Goal: Task Accomplishment & Management: Use online tool/utility

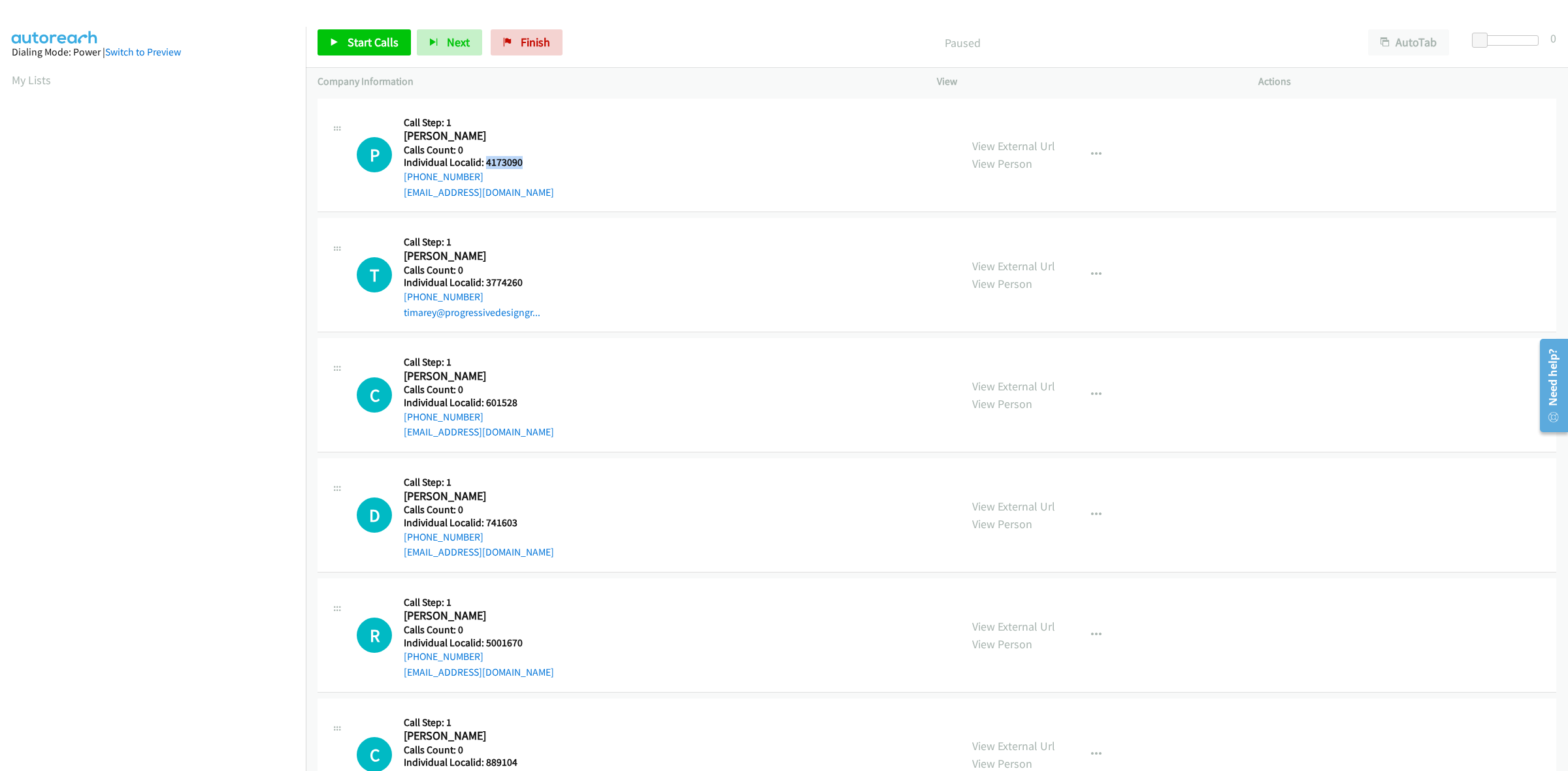
drag, startPoint x: 530, startPoint y: 164, endPoint x: 485, endPoint y: 167, distance: 45.1
click at [485, 167] on h5 "Individual Localid: 4173090" at bounding box center [478, 162] width 150 height 13
copy h5 "4173090"
click at [504, 122] on h5 "Call Step: 1" at bounding box center [478, 123] width 150 height 13
drag, startPoint x: 477, startPoint y: 175, endPoint x: 400, endPoint y: 180, distance: 77.2
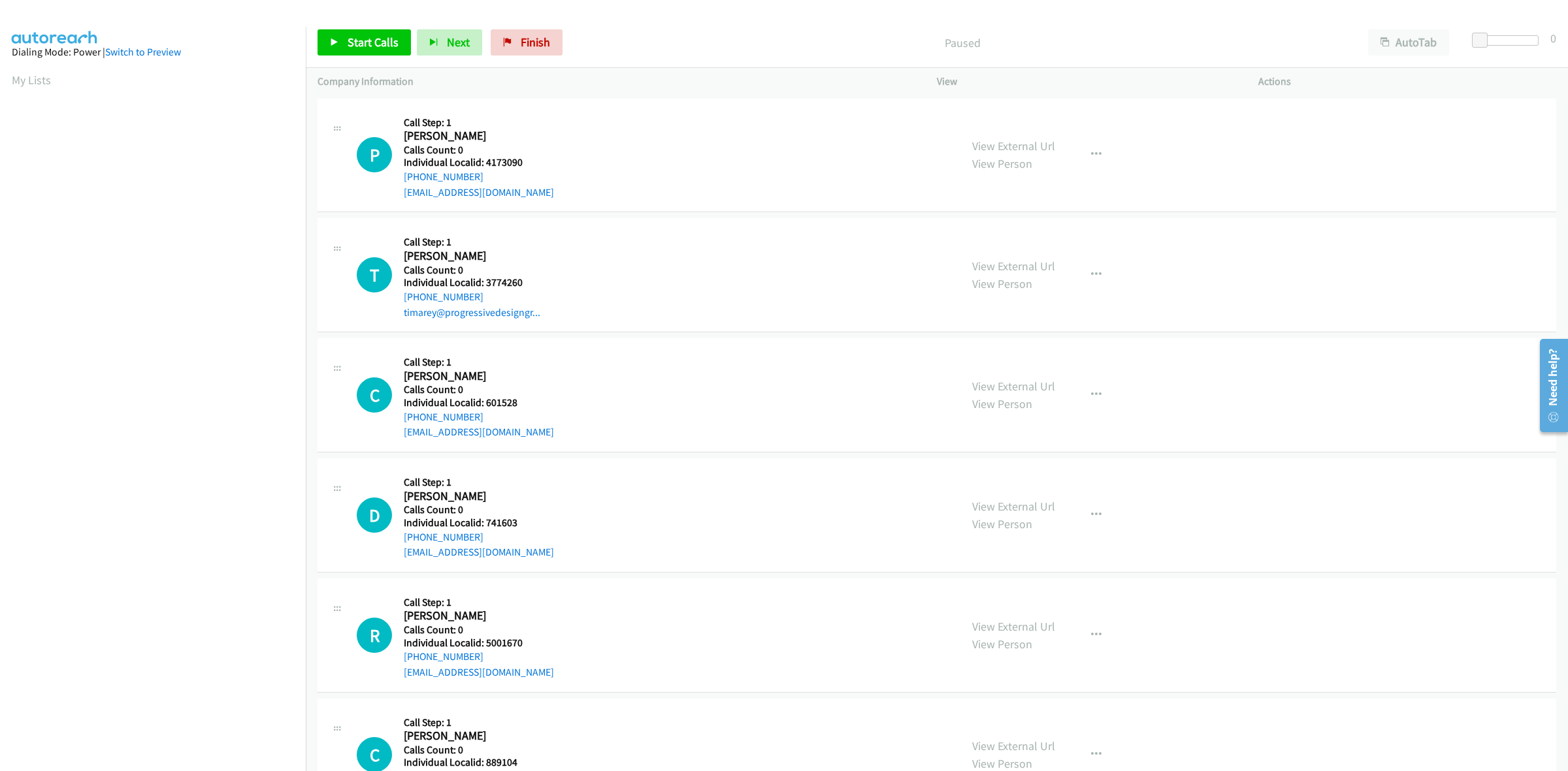
click at [400, 180] on div "P Callback Scheduled Call Step: 1 Paul Kelly America/Los_Angeles Calls Count: 0…" at bounding box center [652, 155] width 592 height 90
copy link "+1 425-212-7235"
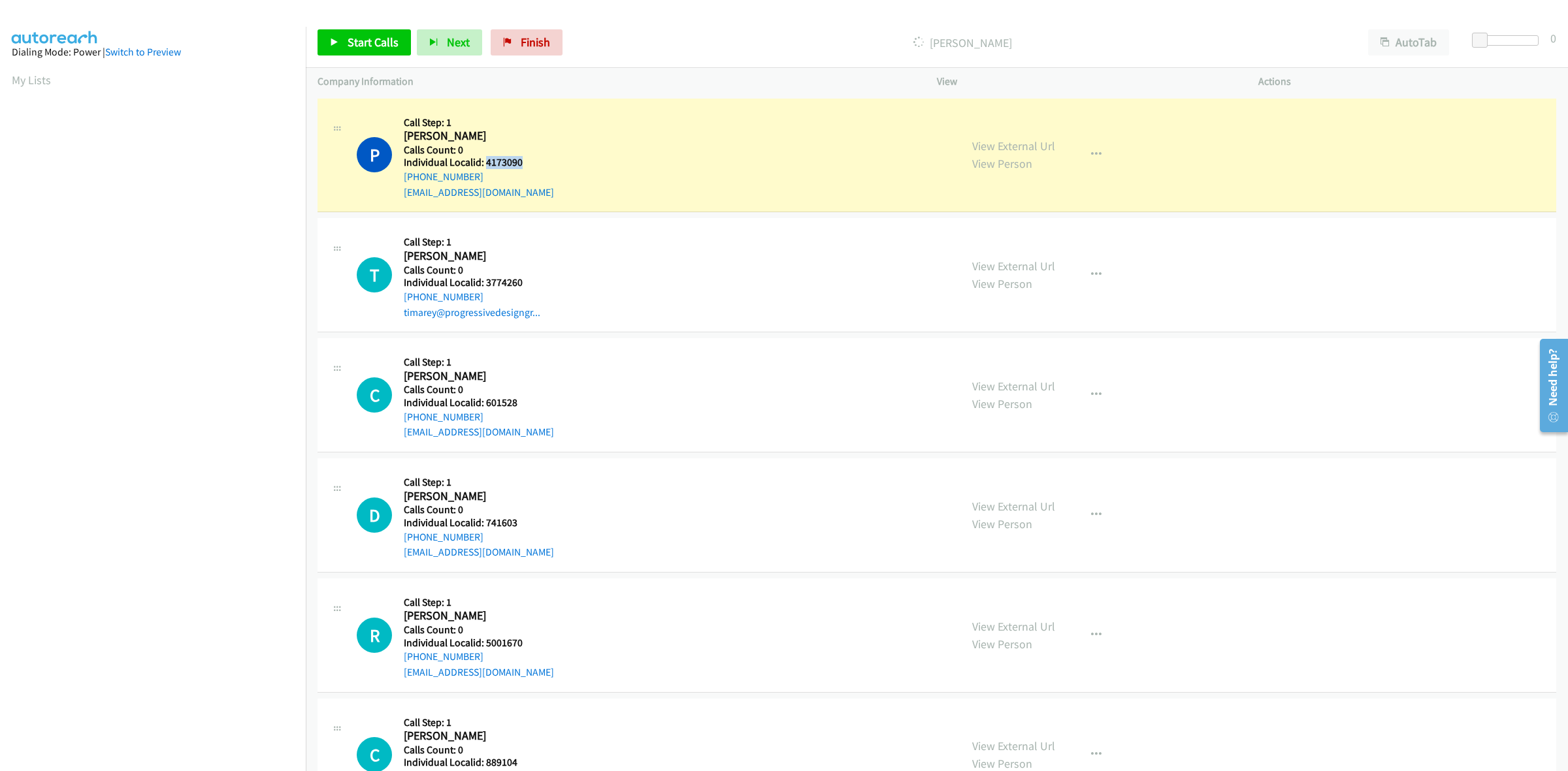
drag, startPoint x: 532, startPoint y: 162, endPoint x: 485, endPoint y: 161, distance: 47.0
click at [485, 161] on h5 "Individual Localid: 4173090" at bounding box center [478, 162] width 150 height 13
copy h5 "4173090"
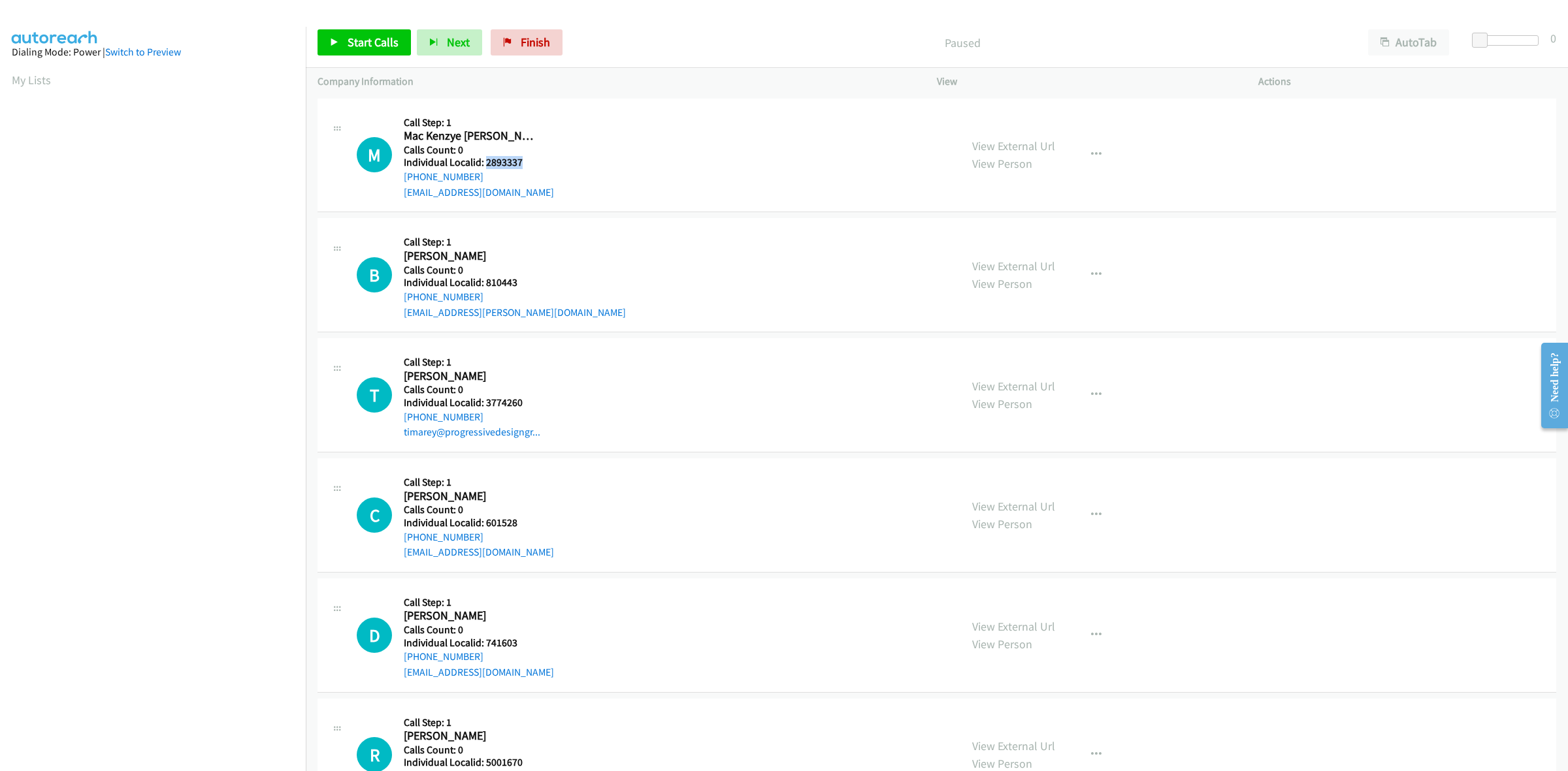
drag, startPoint x: 527, startPoint y: 157, endPoint x: 484, endPoint y: 164, distance: 43.6
click at [484, 164] on h5 "Individual Localid: 2893337" at bounding box center [478, 162] width 150 height 13
copy h5 "2893337"
drag, startPoint x: 524, startPoint y: 157, endPoint x: 484, endPoint y: 167, distance: 41.2
click at [484, 167] on h5 "Individual Localid: 2893337" at bounding box center [478, 162] width 150 height 13
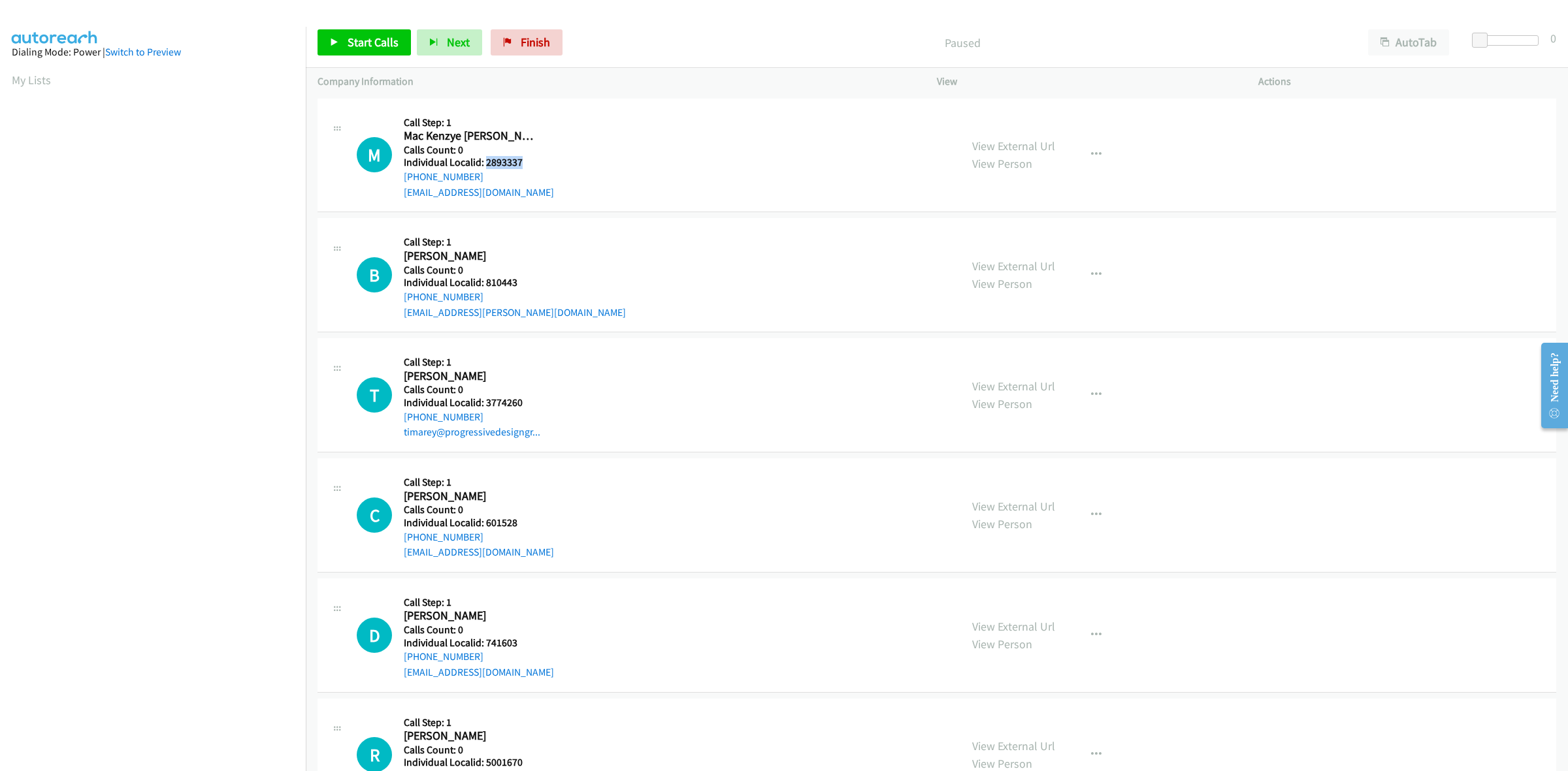
copy h5 "2893337"
